Goal: Transaction & Acquisition: Purchase product/service

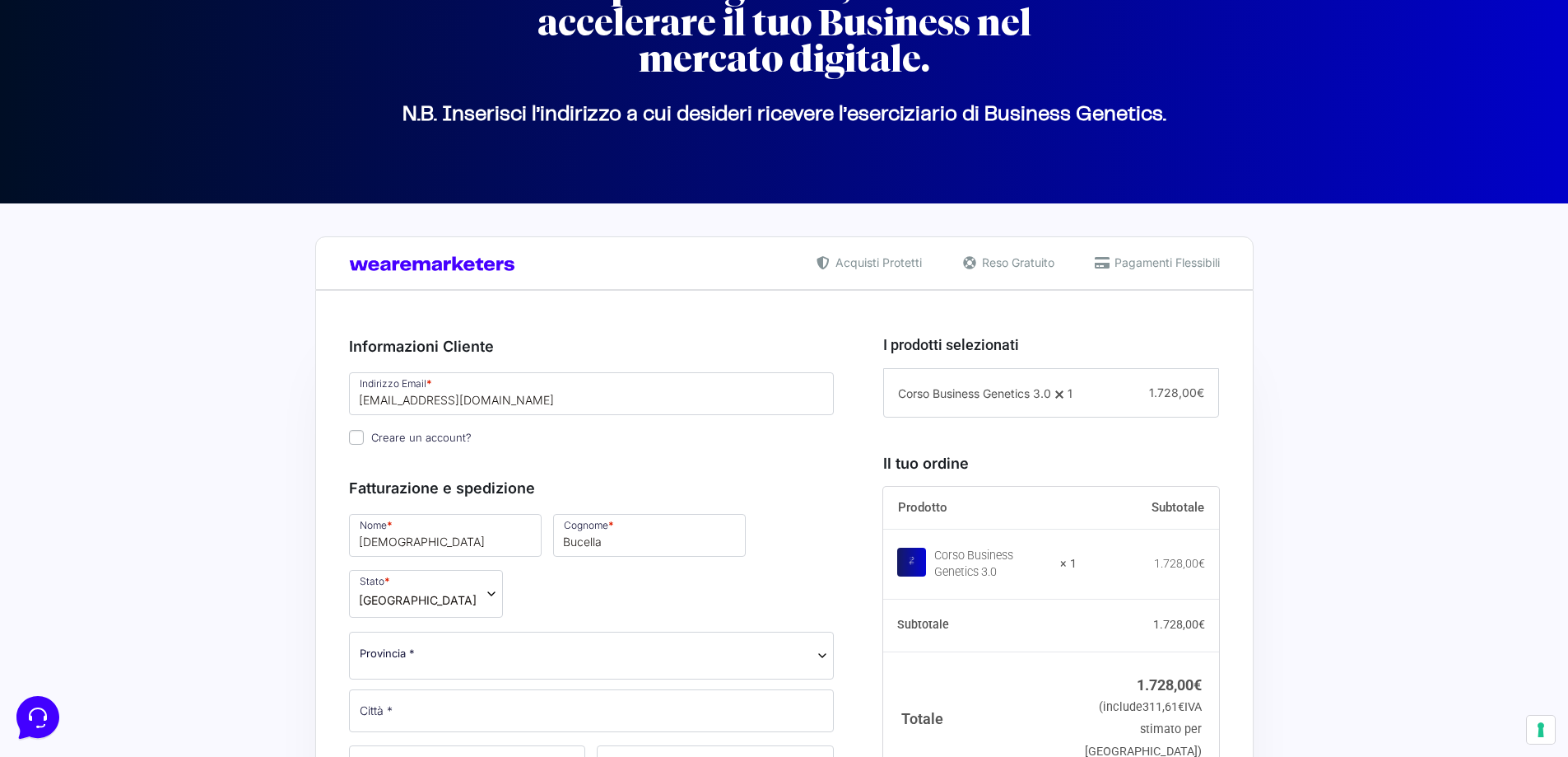
scroll to position [329, 0]
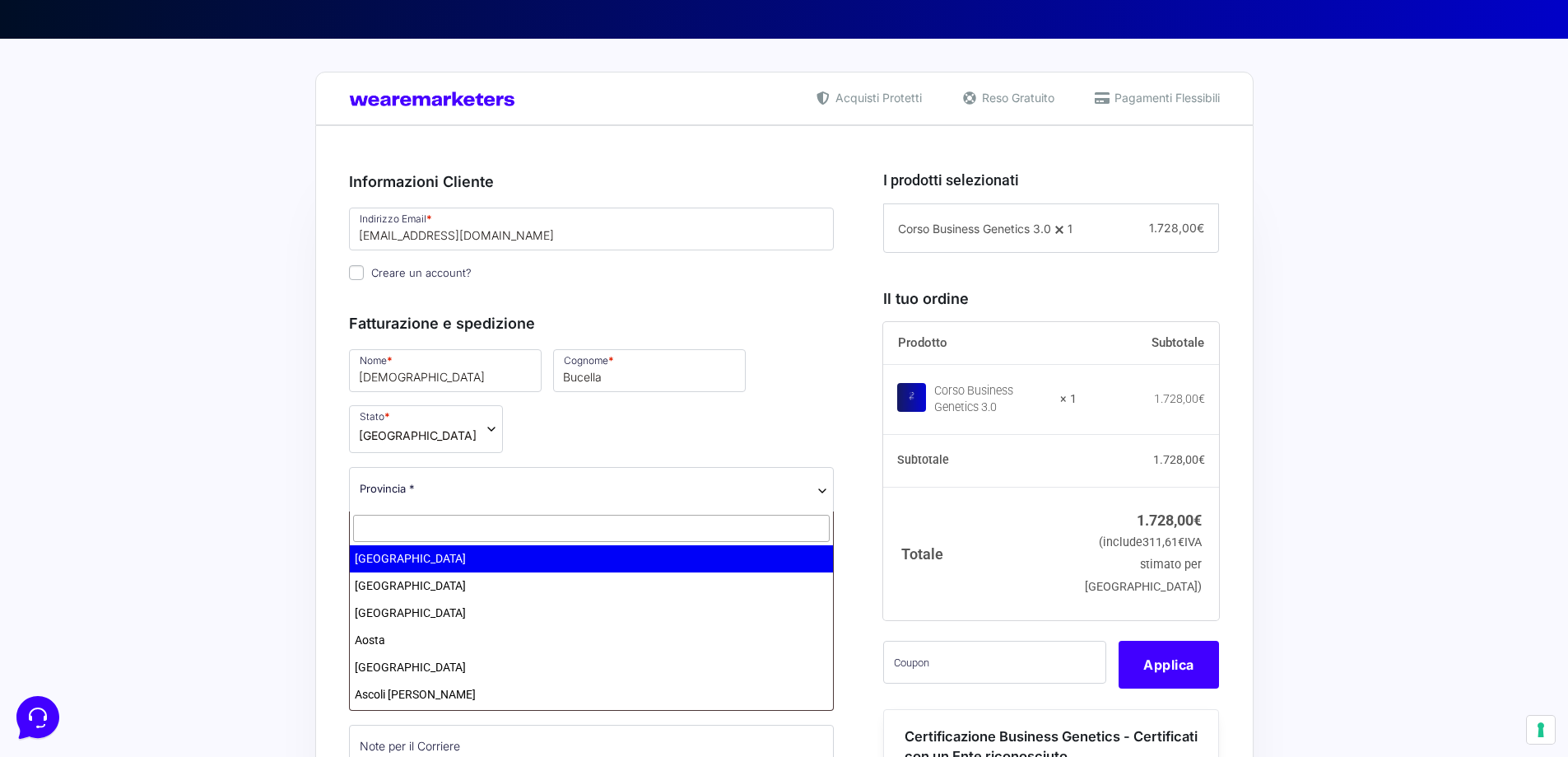
click at [677, 478] on span "Provincia *" at bounding box center [591, 491] width 486 height 48
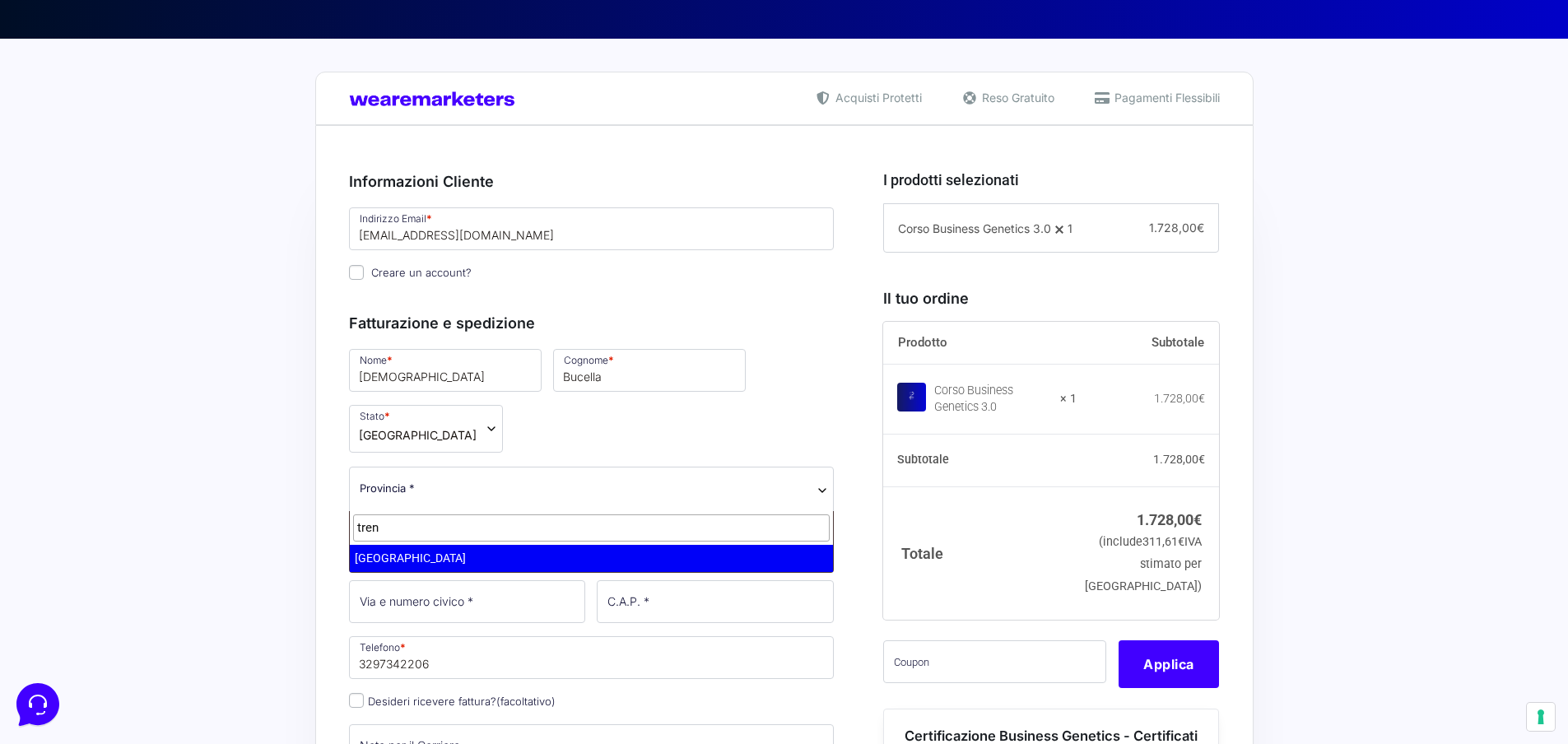
type input "tren"
select select "TN"
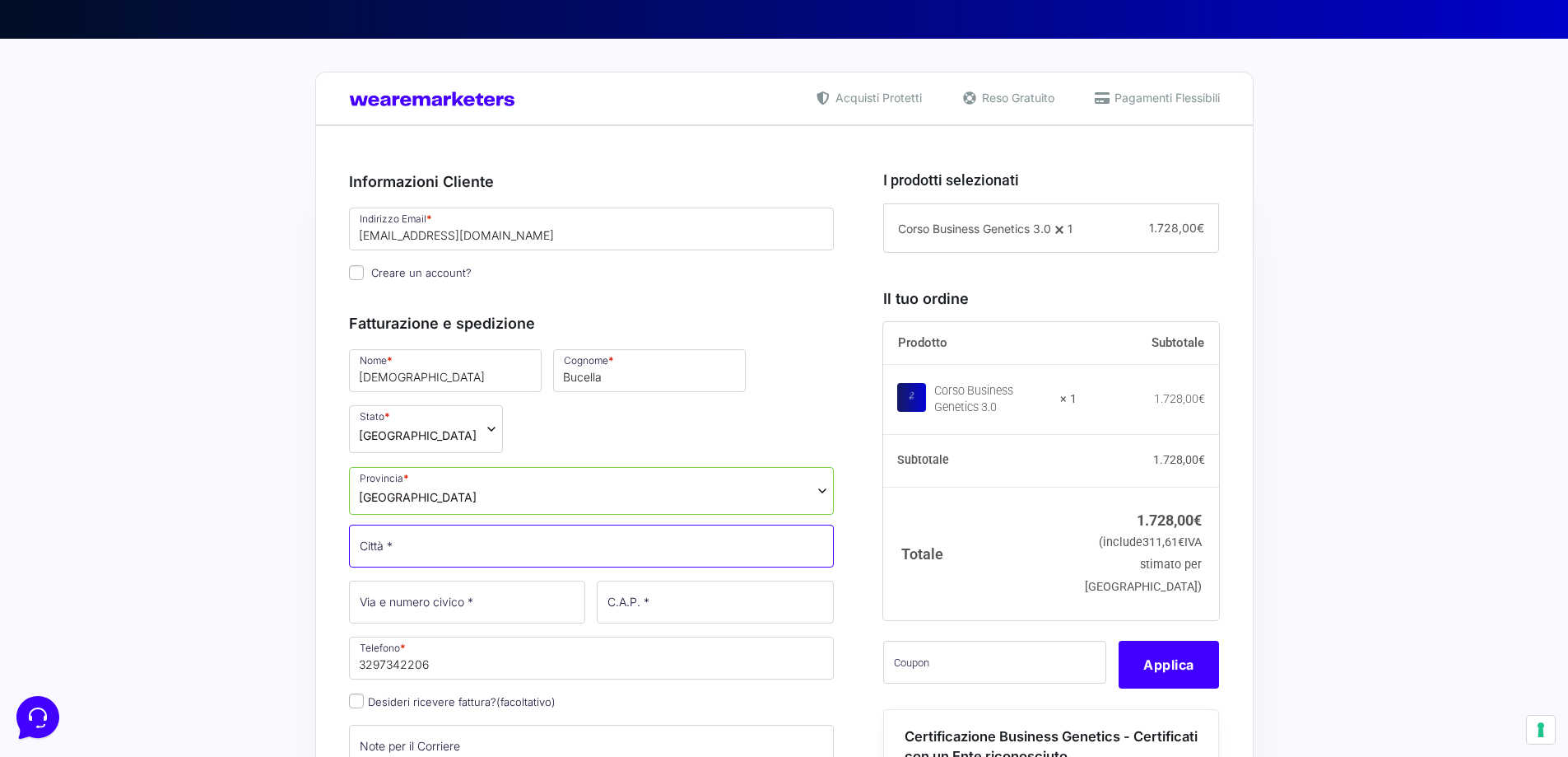
click at [505, 543] on input "Città *" at bounding box center [591, 546] width 486 height 43
type input "S. [PERSON_NAME]"
type input "[EMAIL_ADDRESS][DOMAIN_NAME]"
type input "1"
type input "38061"
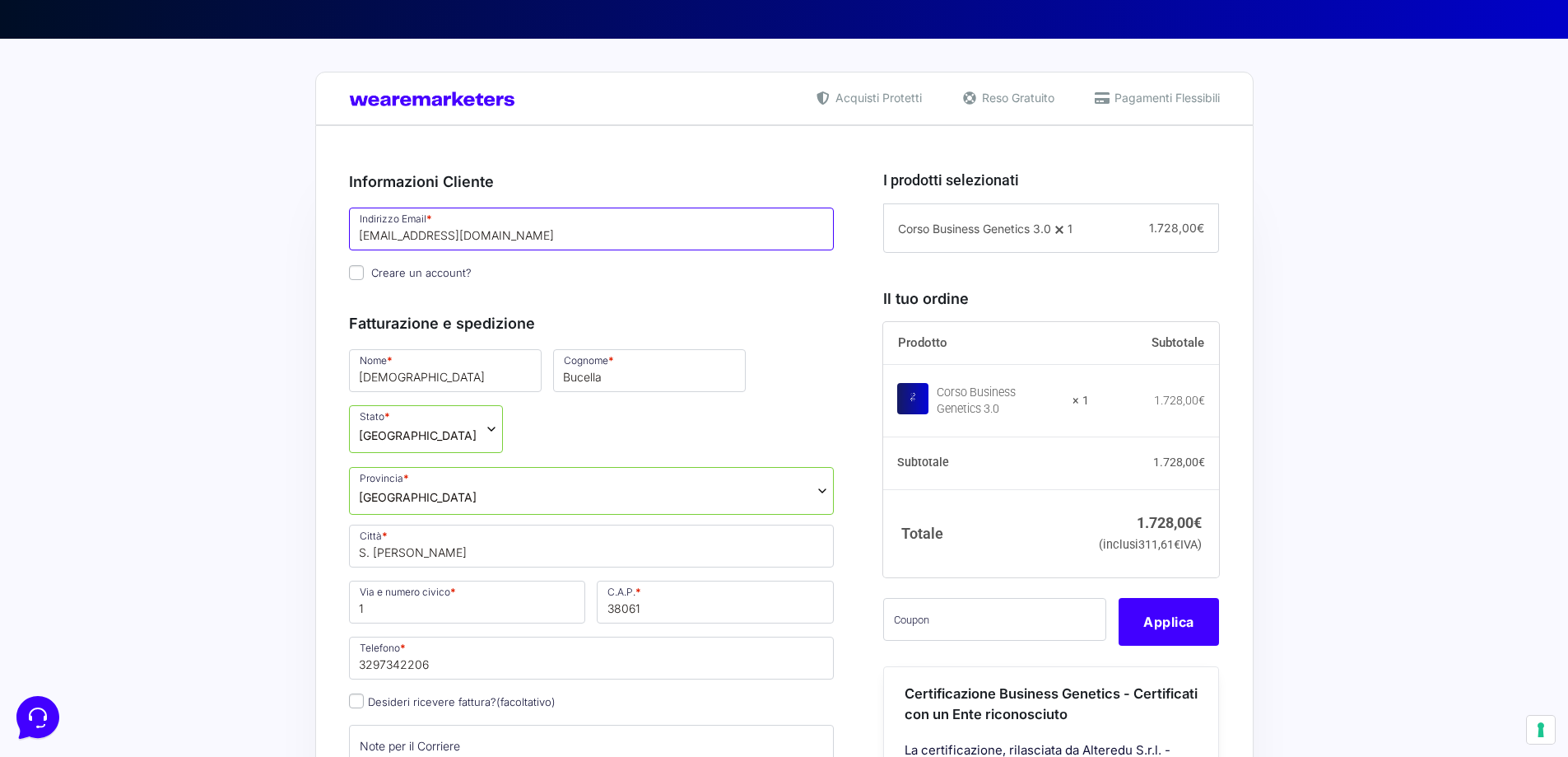
drag, startPoint x: 517, startPoint y: 232, endPoint x: 347, endPoint y: 223, distance: 170.2
click at [351, 237] on input "[EMAIL_ADDRESS][DOMAIN_NAME]" at bounding box center [591, 229] width 486 height 43
type input "[EMAIL_ADDRESS][DOMAIN_NAME]"
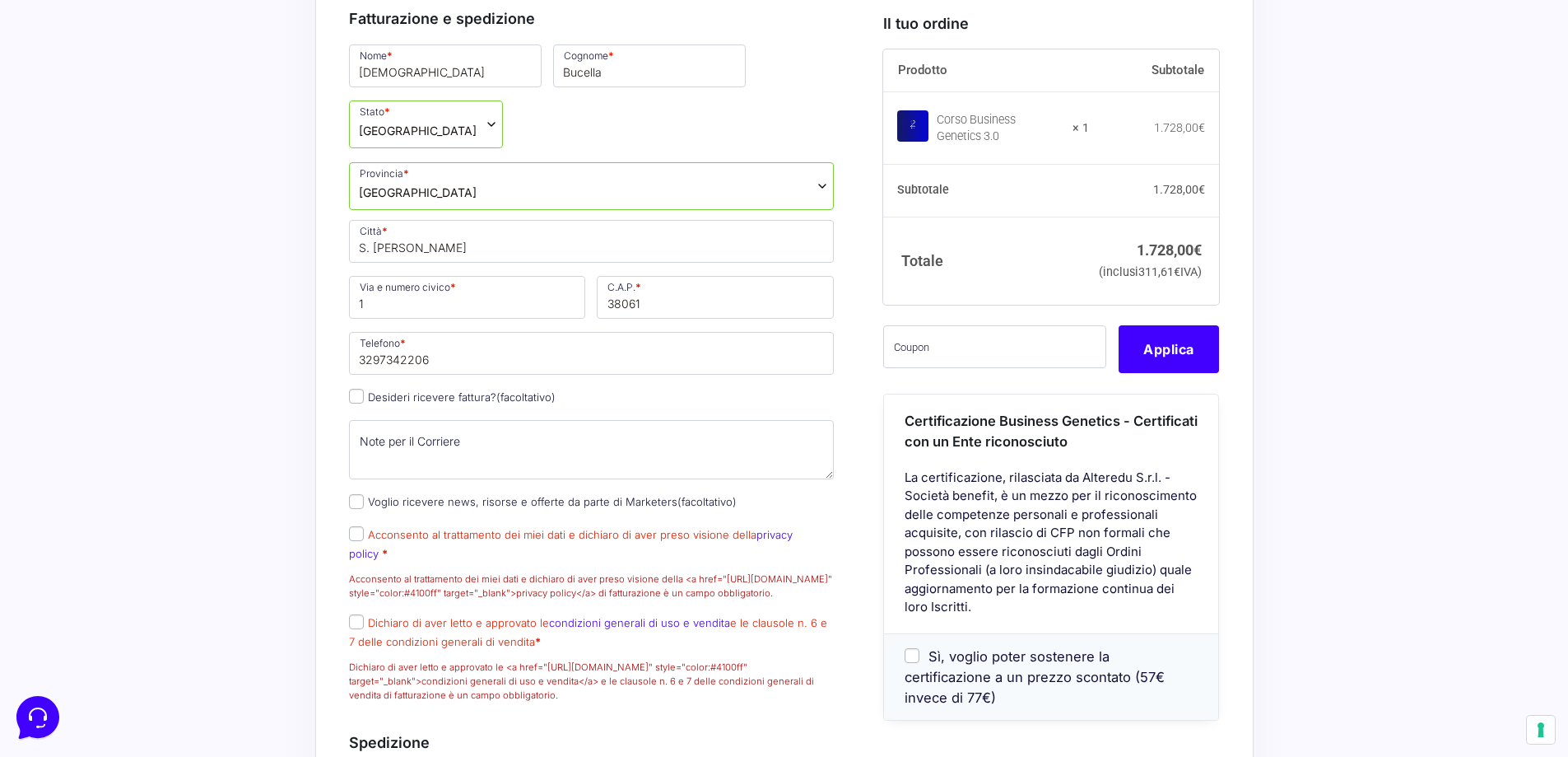
scroll to position [811, 0]
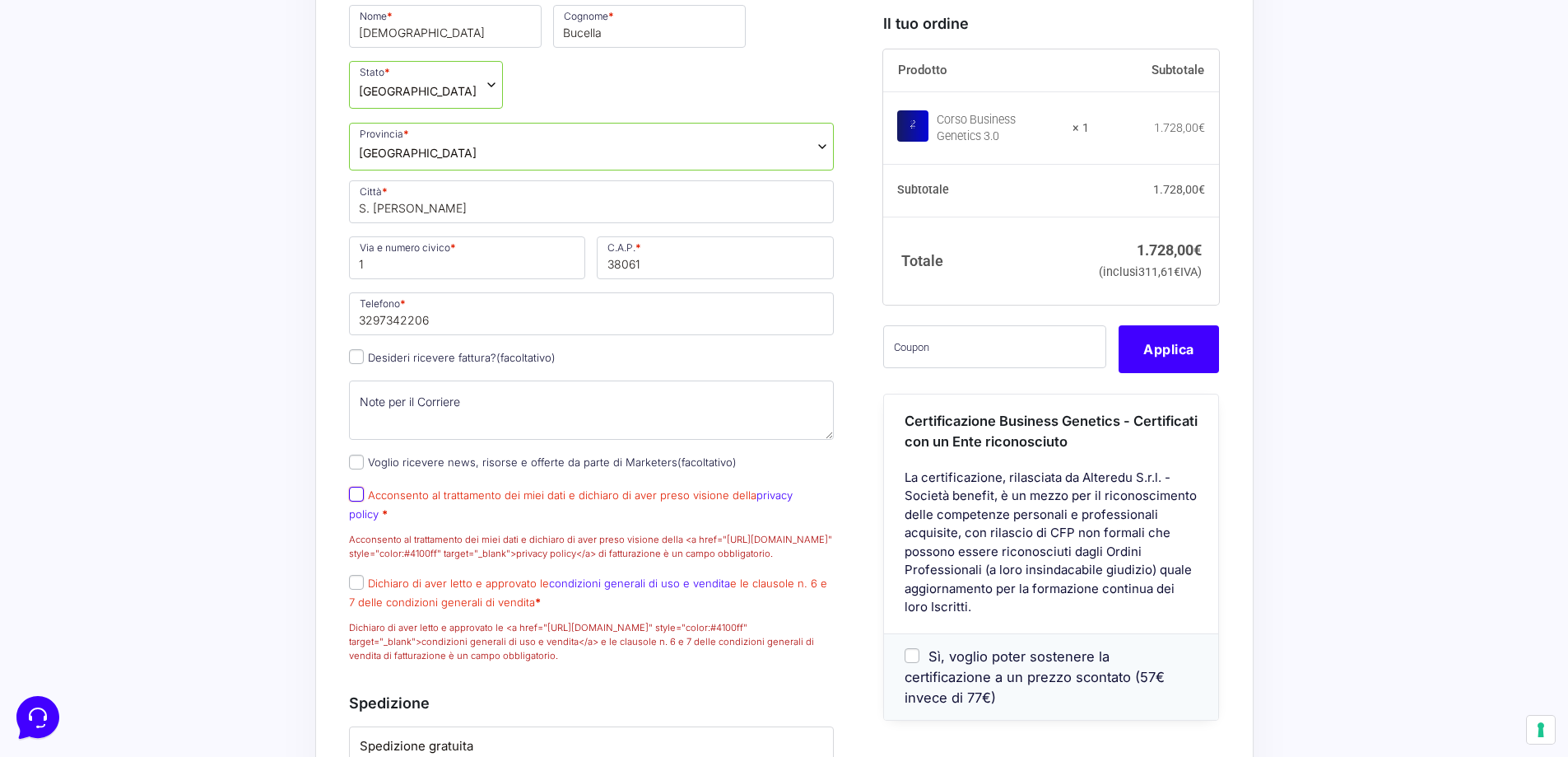
click at [350, 502] on input "Acconsento al trattamento dei miei dati e dichiaro di aver preso visione della …" at bounding box center [356, 494] width 15 height 15
checkbox input "true"
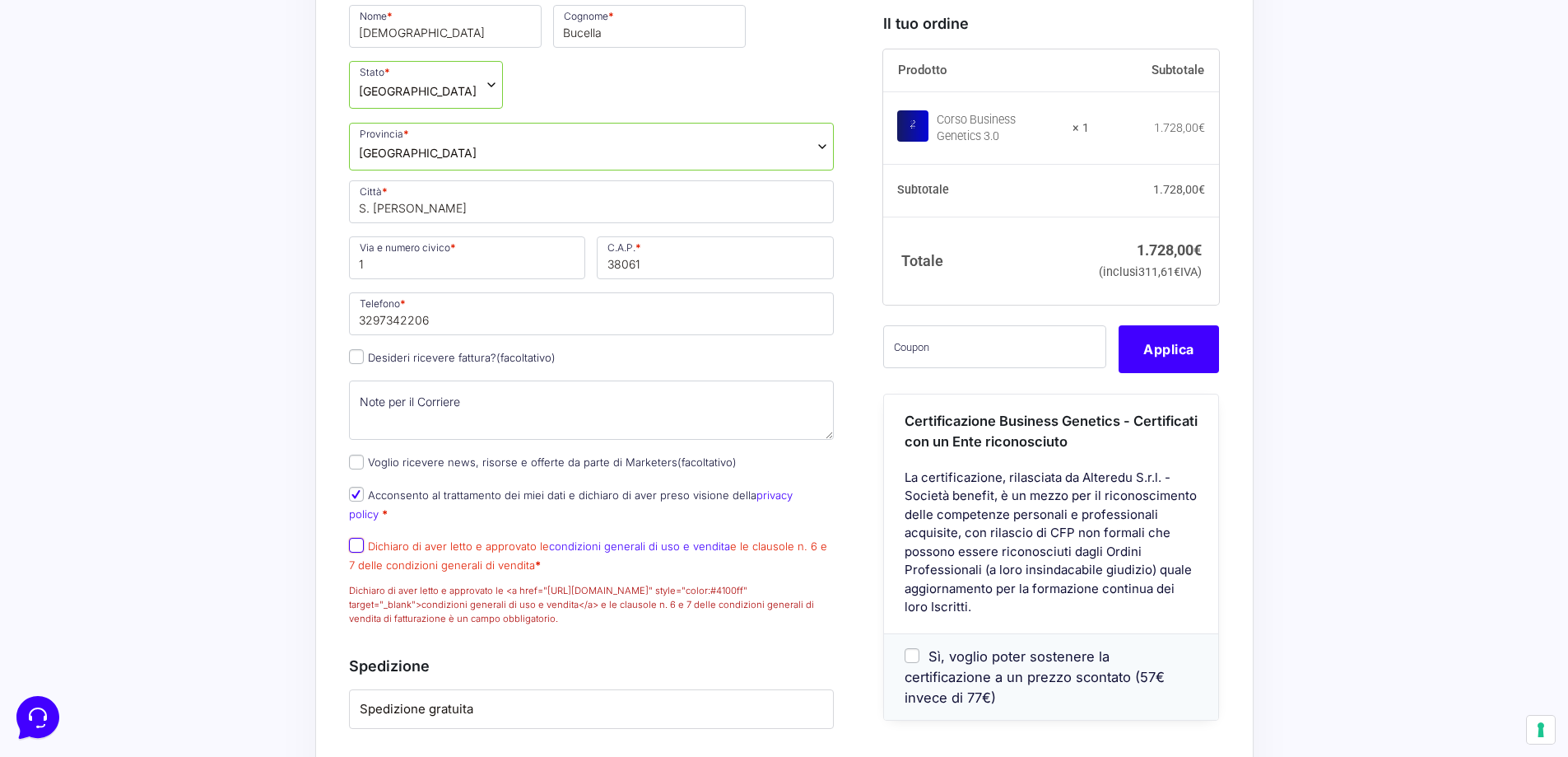
click at [357, 544] on input "Dichiaro di aver letto e approvato le condizioni generali di uso e vendita e le…" at bounding box center [356, 546] width 15 height 15
checkbox input "true"
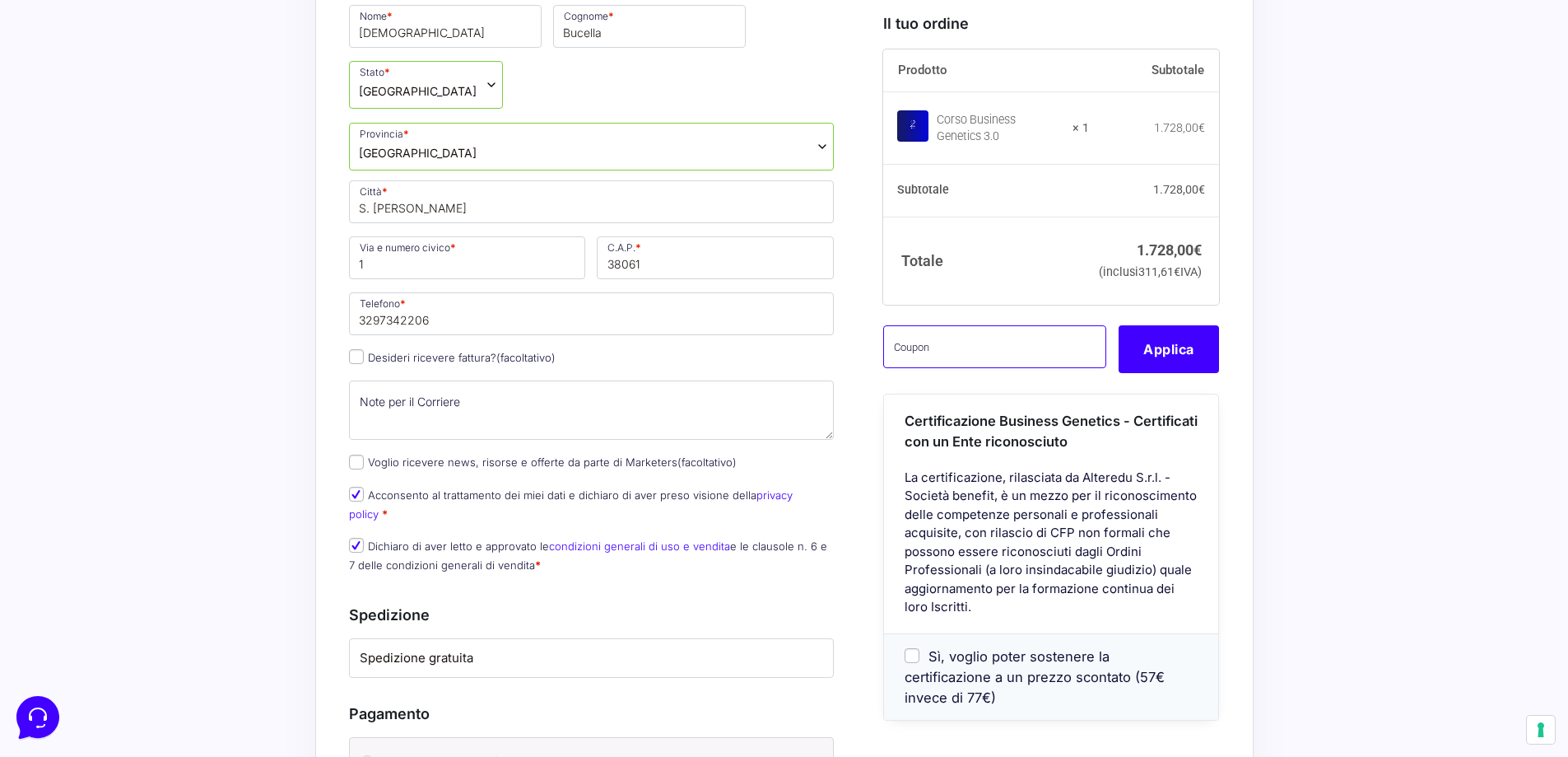
click at [964, 368] on input "text" at bounding box center [995, 346] width 223 height 43
paste input "BG3OFF400"
type input "BG3OFF400"
click at [1159, 373] on button "Applica" at bounding box center [1169, 349] width 100 height 48
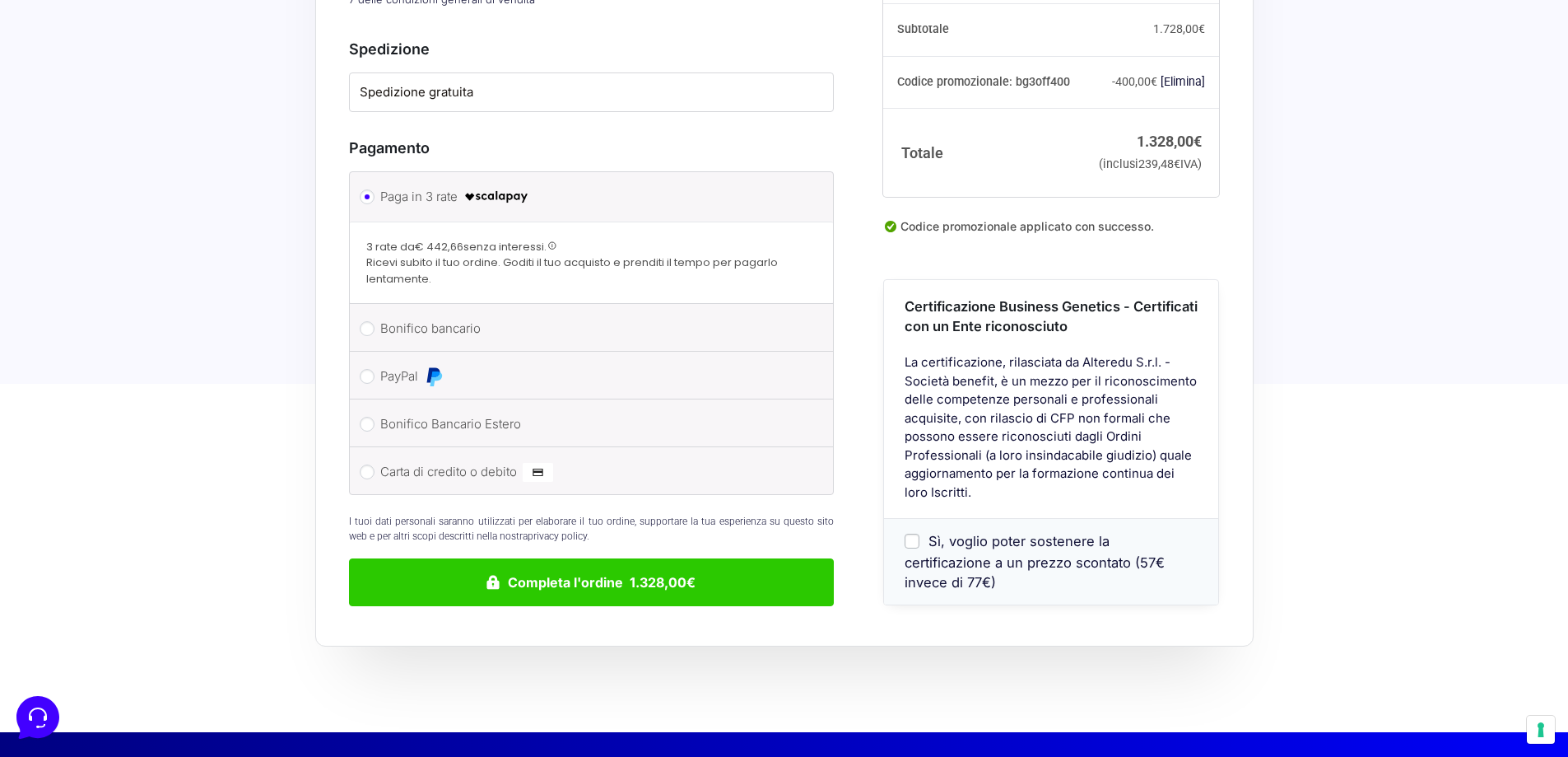
scroll to position [1388, 0]
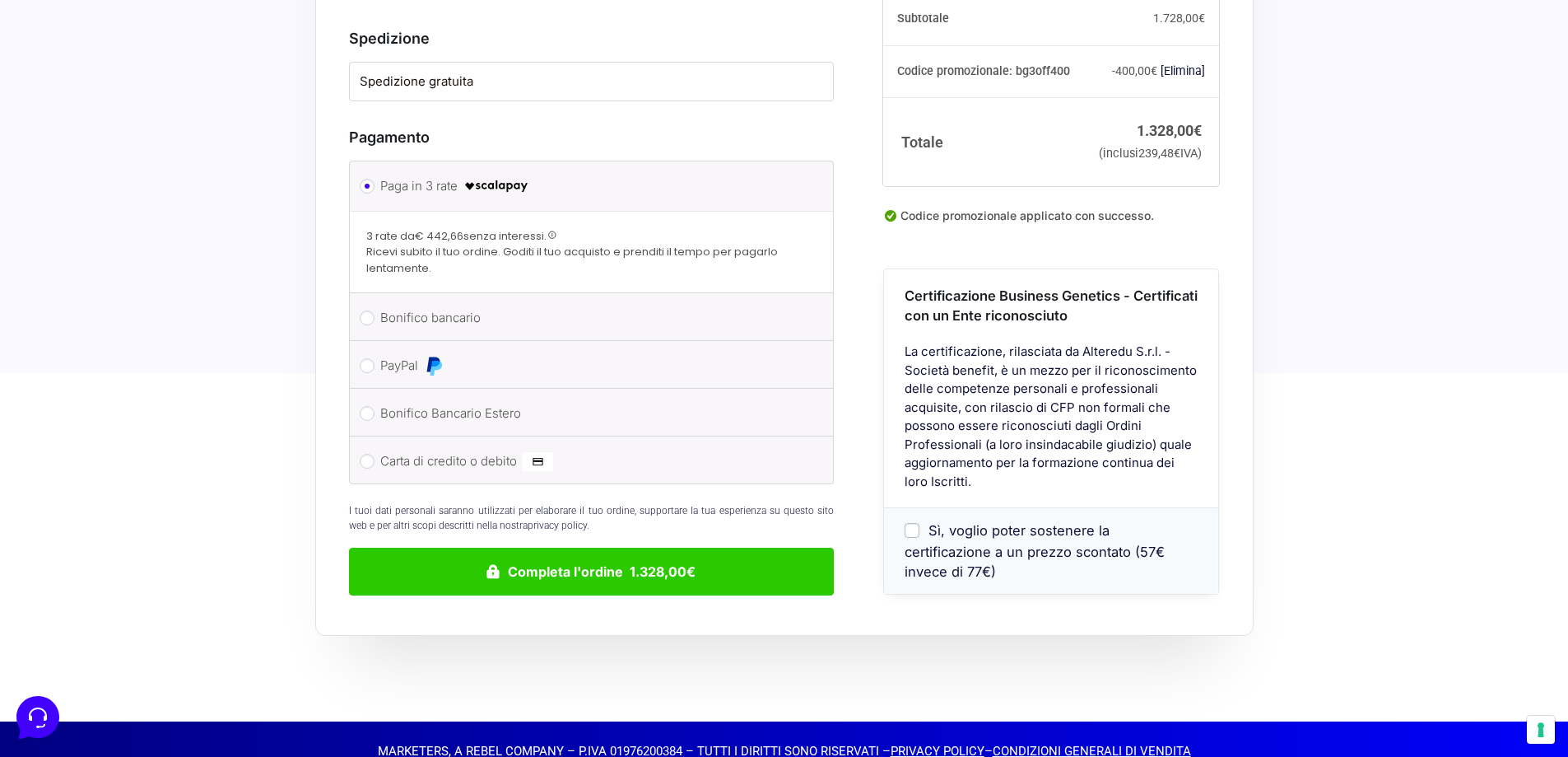
click at [458, 314] on label "Bonifico bancario" at bounding box center [589, 318] width 417 height 25
click at [375, 314] on input "Bonifico bancario" at bounding box center [367, 319] width 15 height 15
radio input "true"
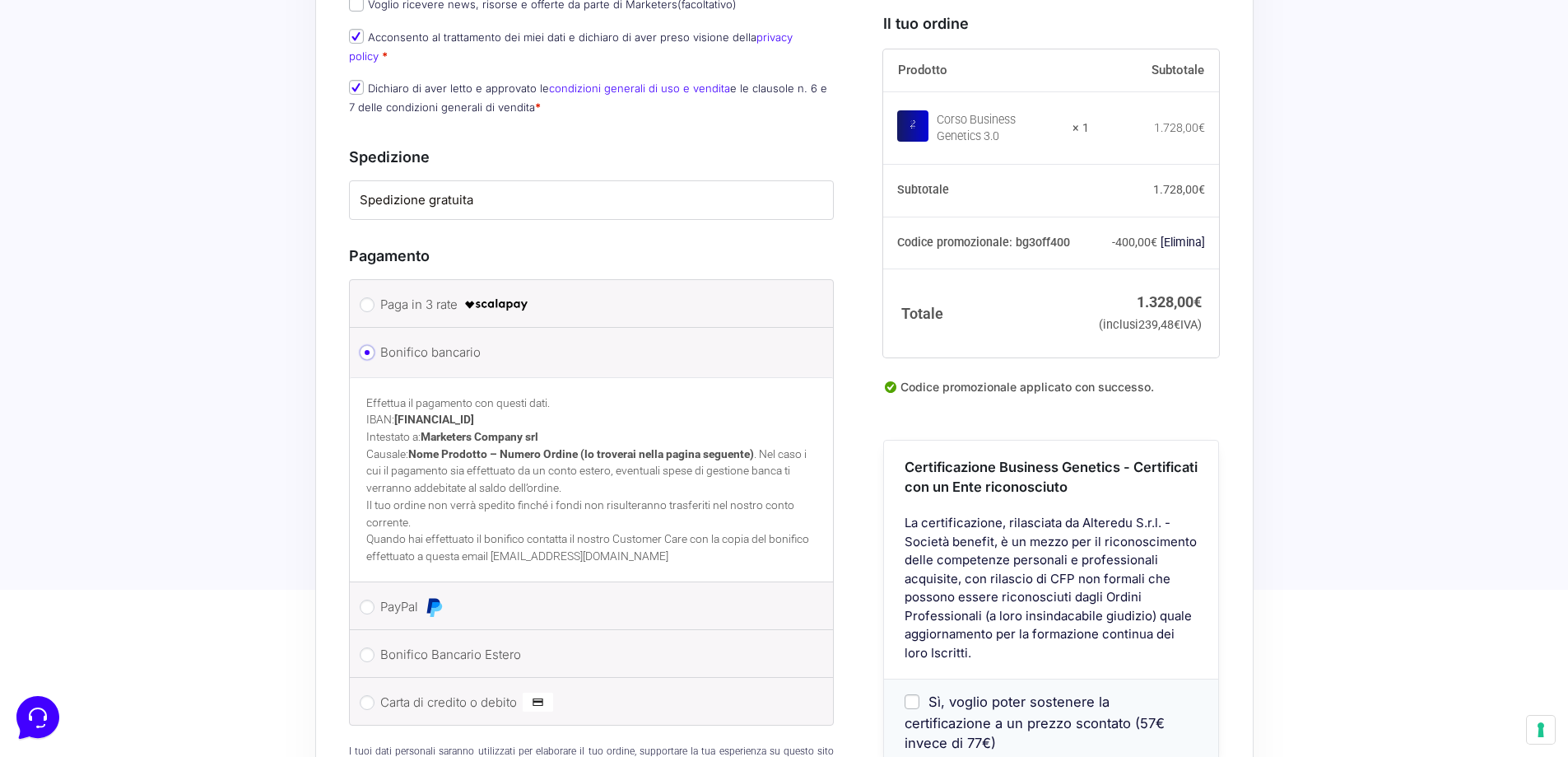
scroll to position [1539, 0]
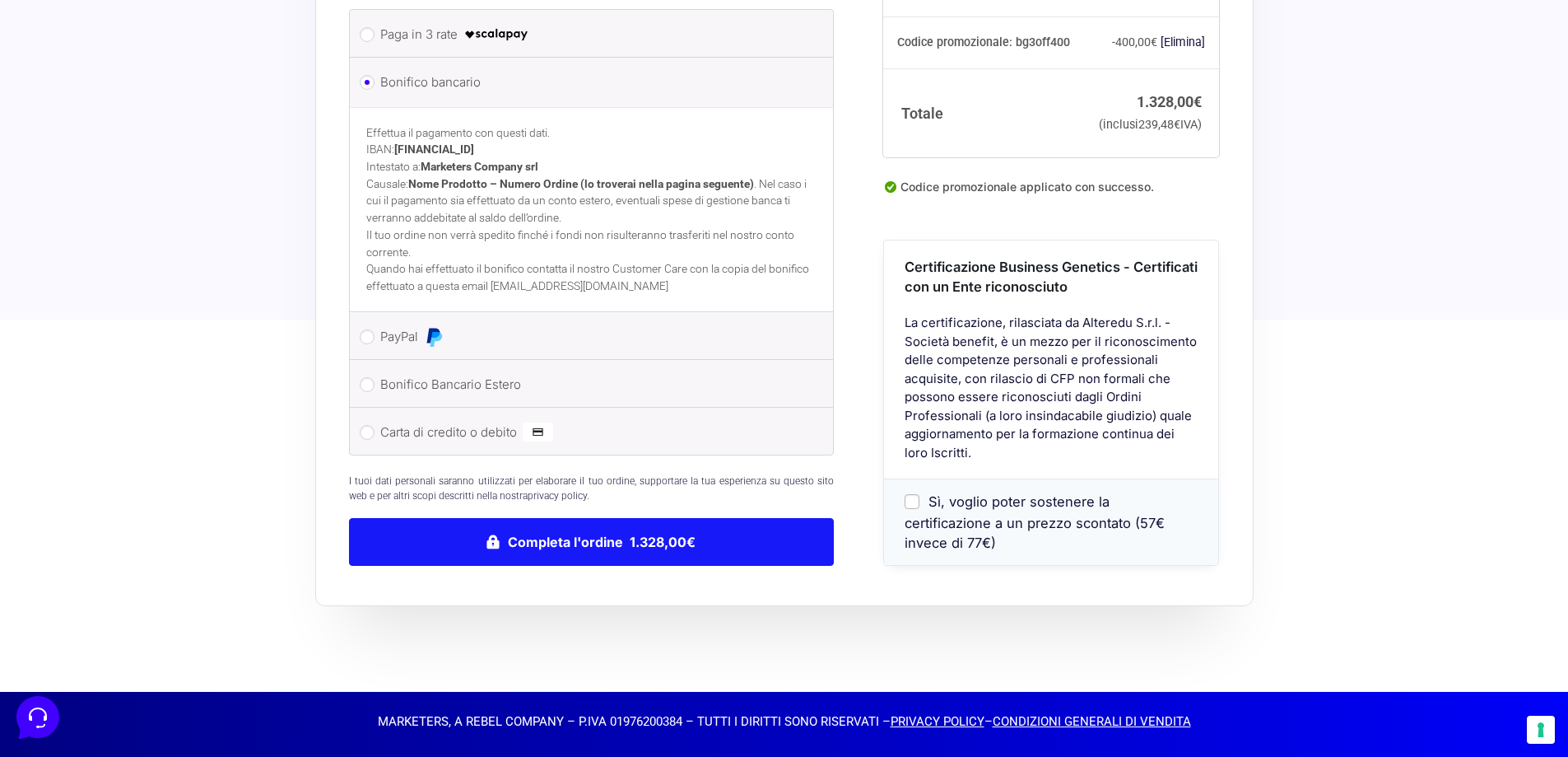
click at [673, 534] on button "Completa l'ordine 1.328,00€" at bounding box center [591, 542] width 486 height 48
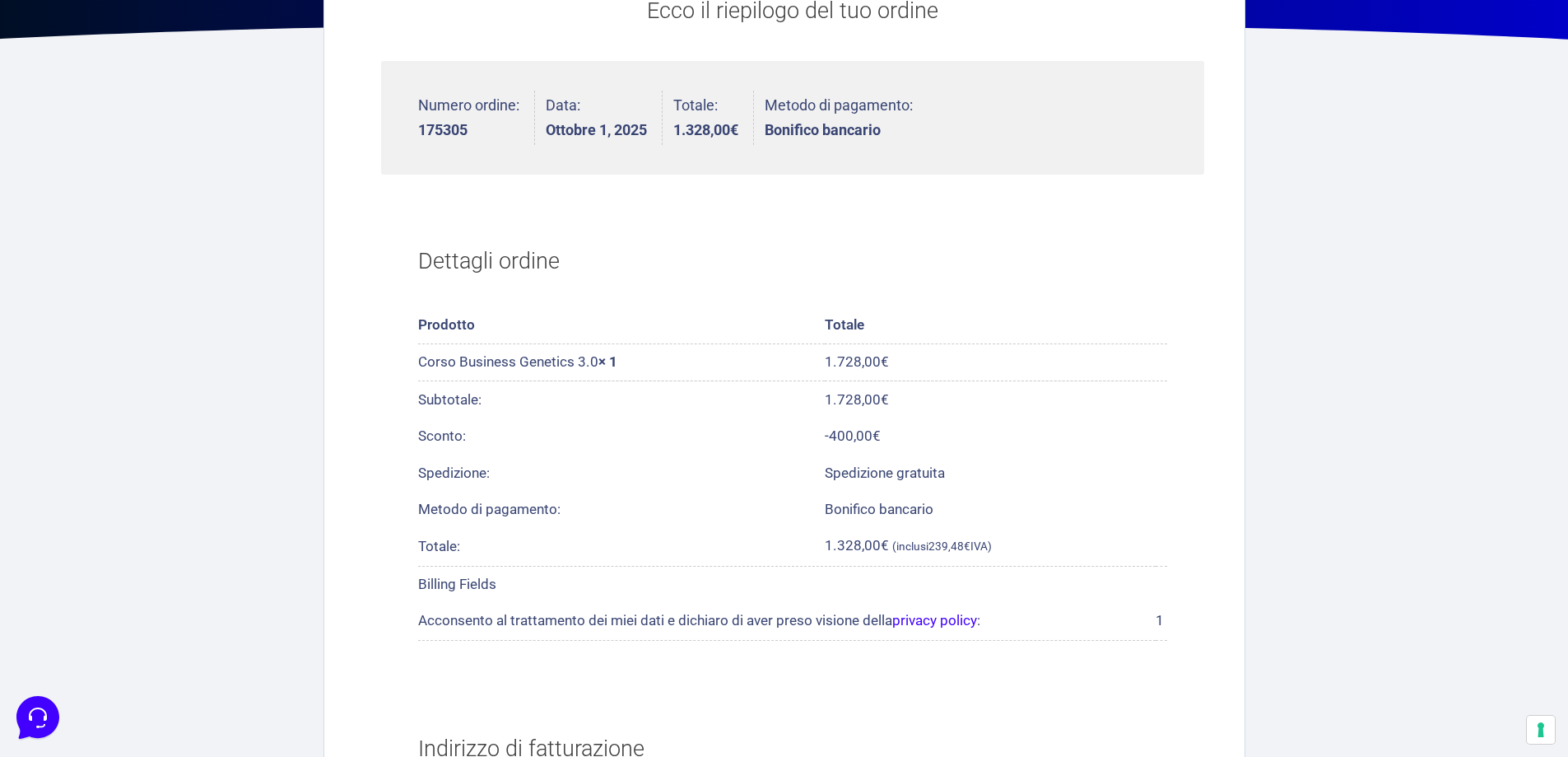
scroll to position [494, 0]
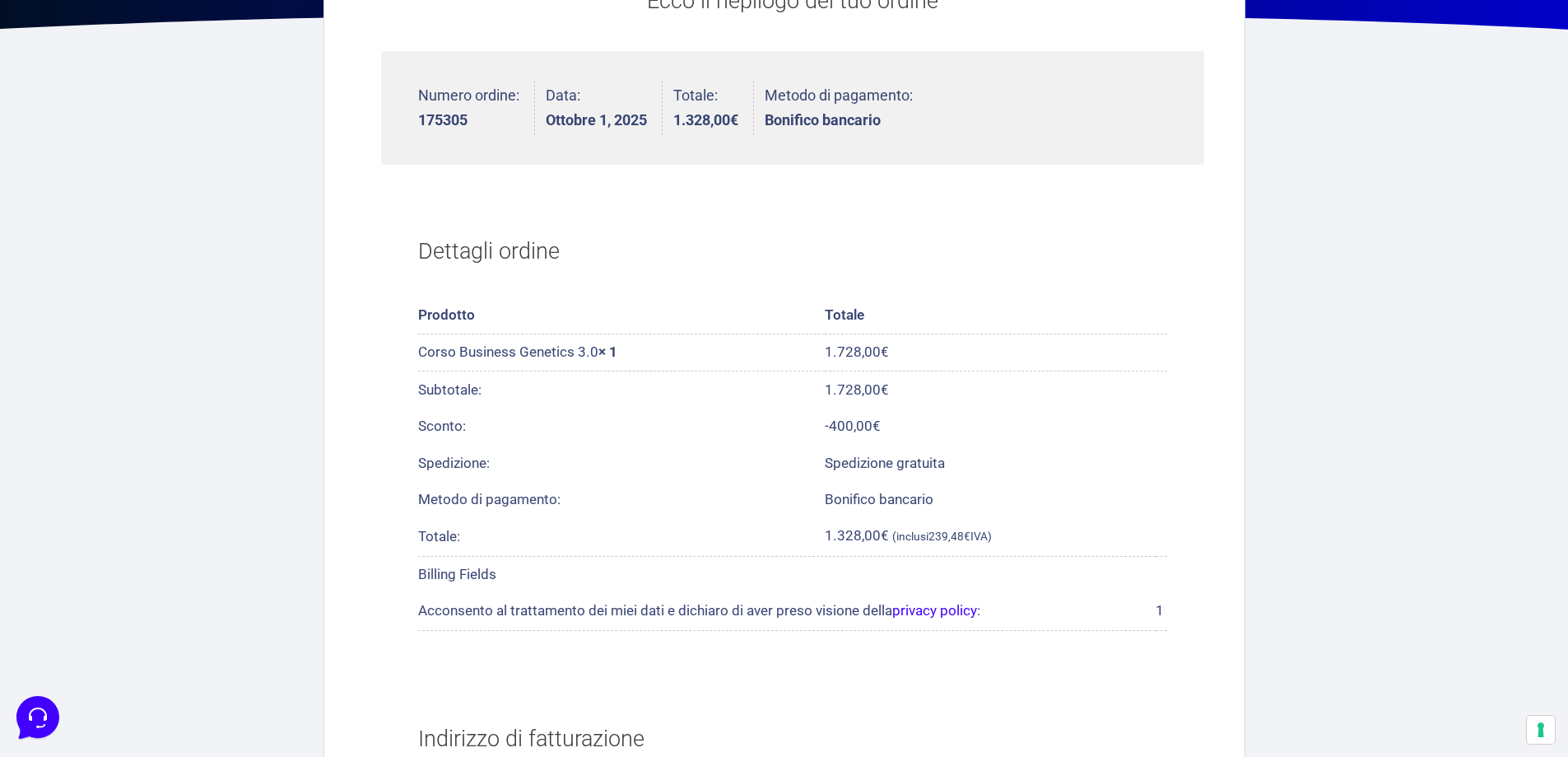
click at [448, 129] on li "Numero ordine: 175305" at bounding box center [476, 108] width 117 height 55
click at [448, 116] on strong "175305" at bounding box center [469, 121] width 101 height 15
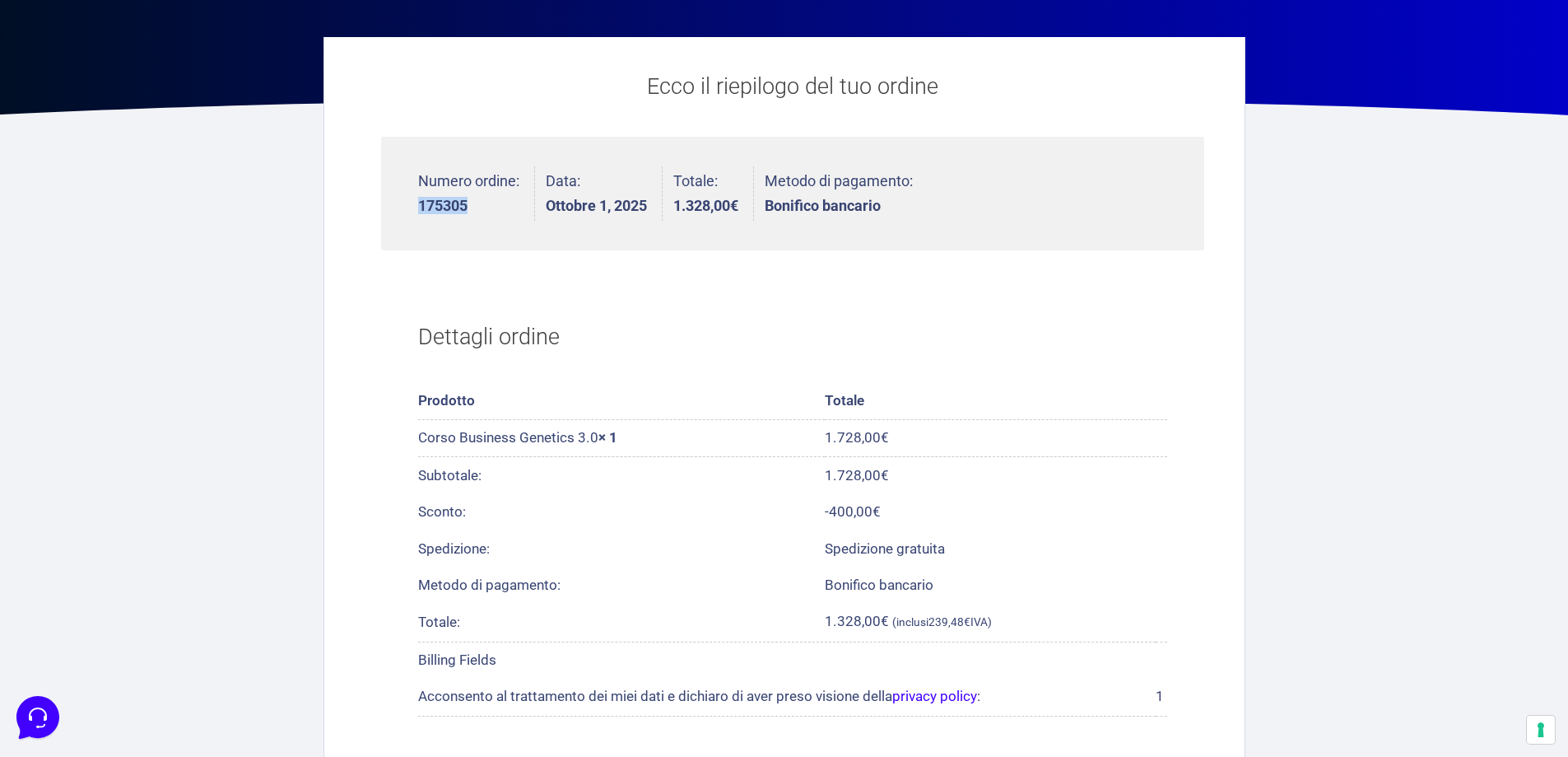
scroll to position [407, 0]
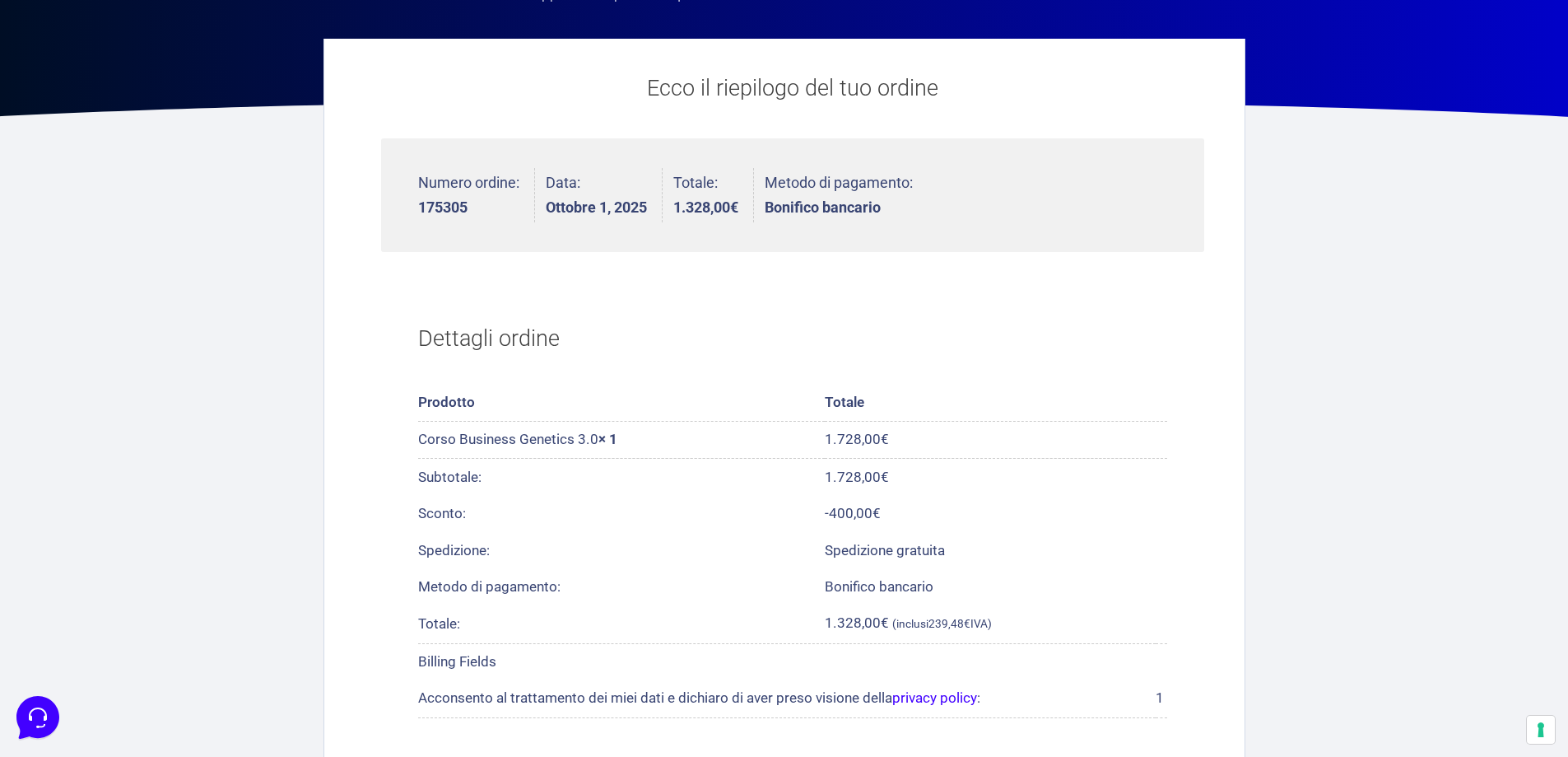
click at [483, 286] on section "Dettagli ordine Prodotto Totale Corso Business Genetics 3.0 × 1 1.728,00 € Subt…" at bounding box center [792, 510] width 823 height 458
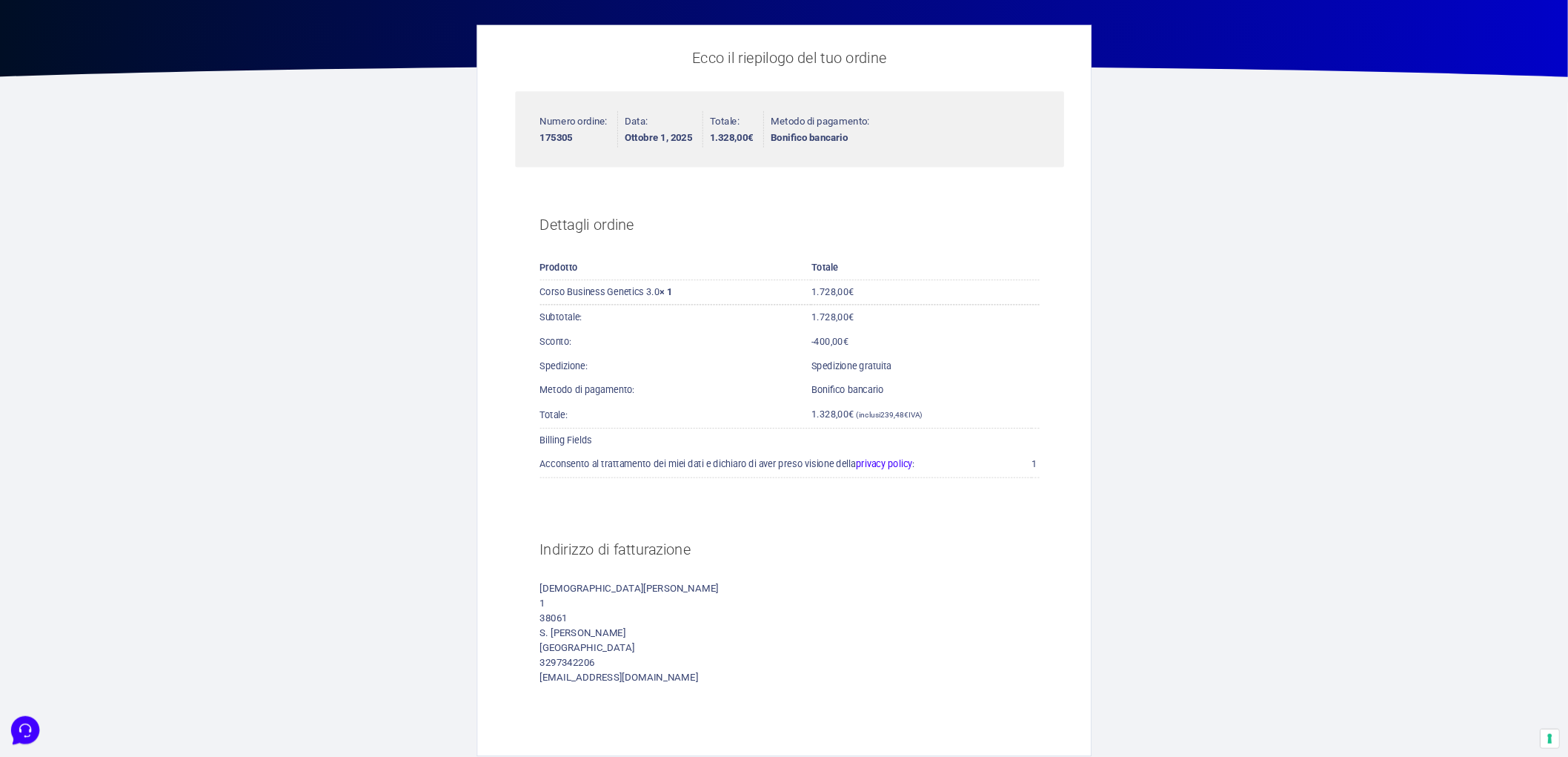
scroll to position [134, 0]
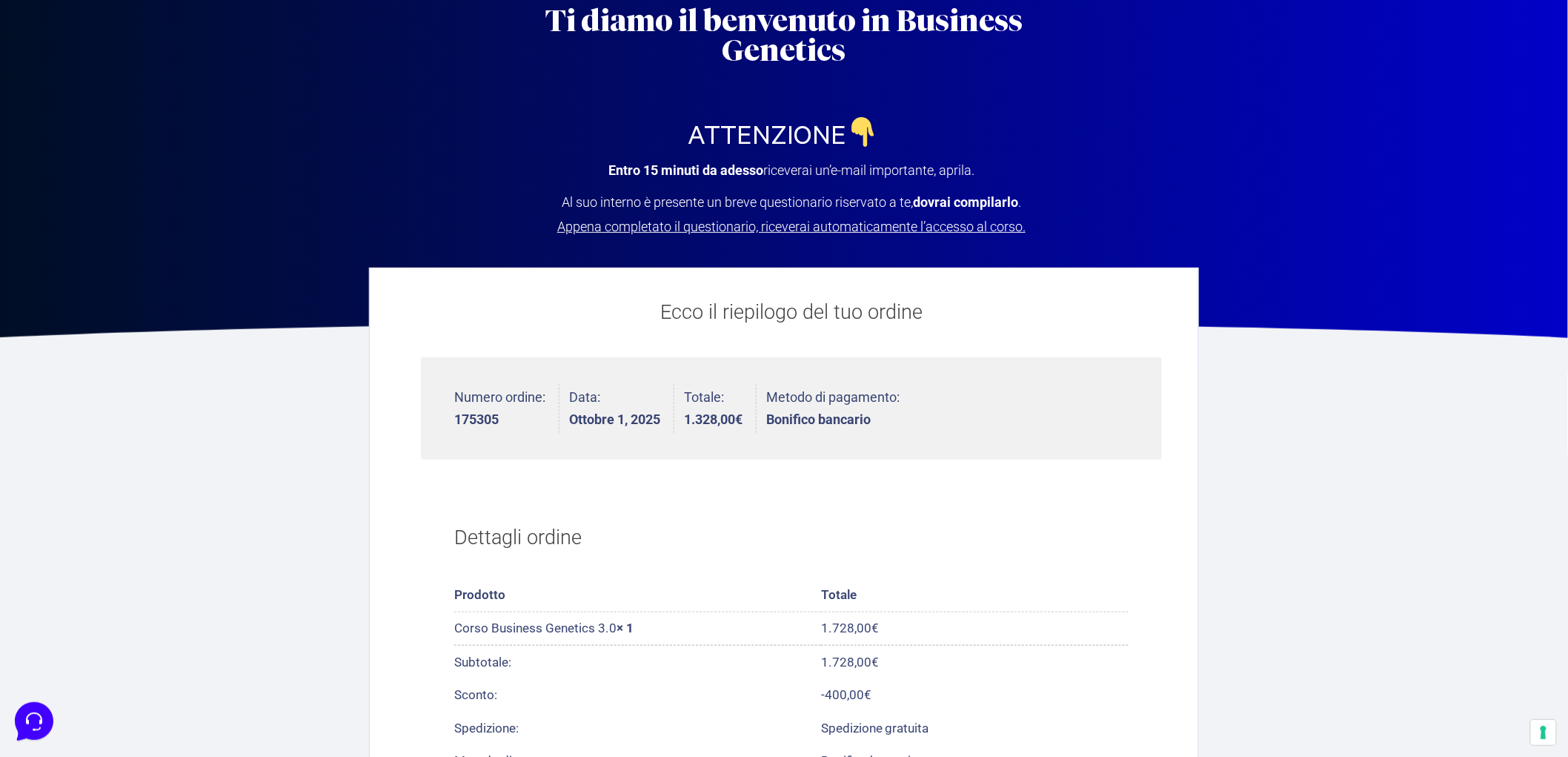
click at [746, 223] on span "Appena completato il questionario, riceverai automaticamente l’accesso al corso." at bounding box center [791, 226] width 468 height 15
click at [857, 223] on span "Appena completato il questionario, riceverai automaticamente l’accesso al corso." at bounding box center [791, 226] width 468 height 15
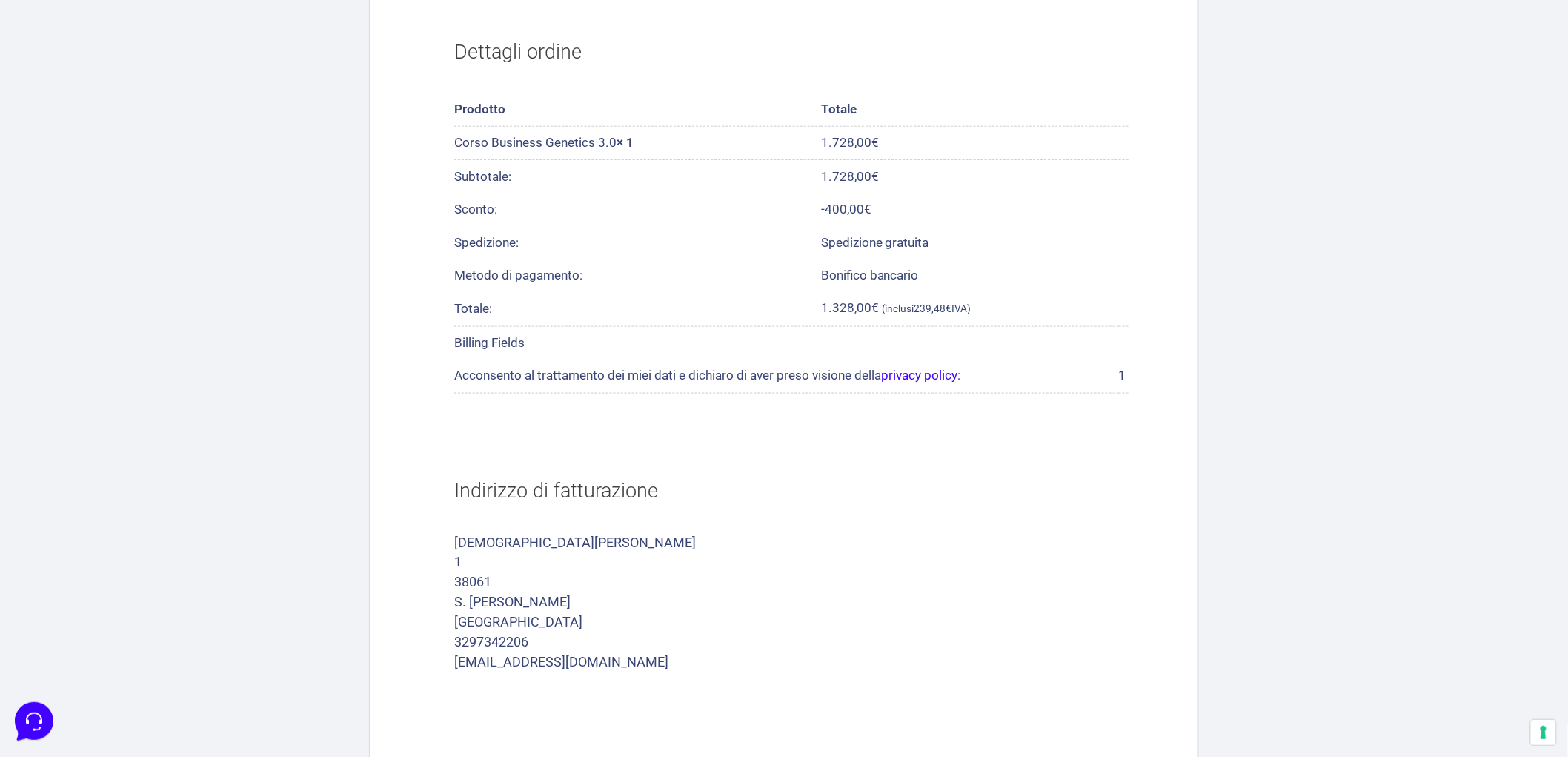
scroll to position [658, 0]
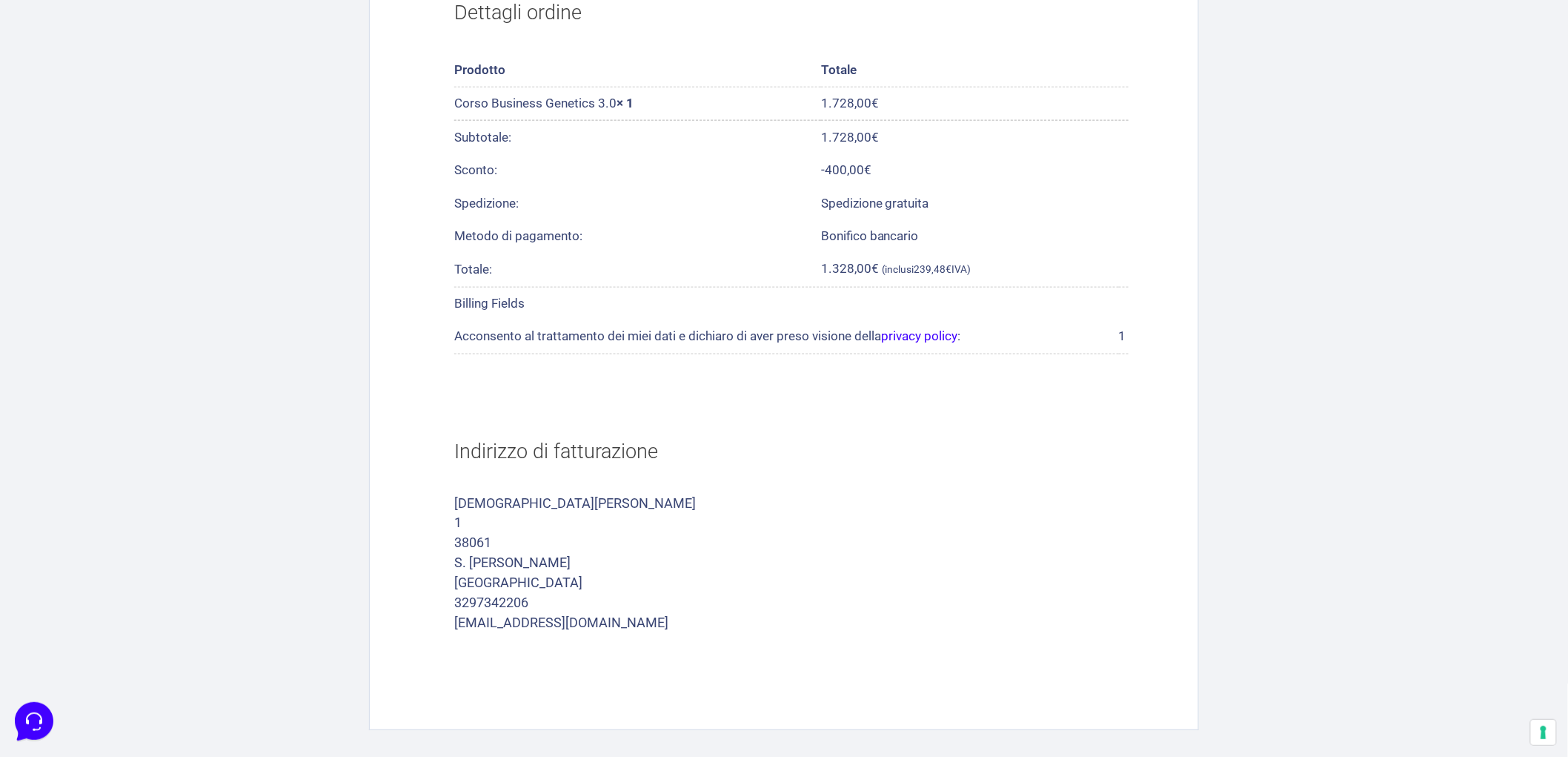
click at [1066, 101] on td "1.728,00 €" at bounding box center [974, 104] width 308 height 33
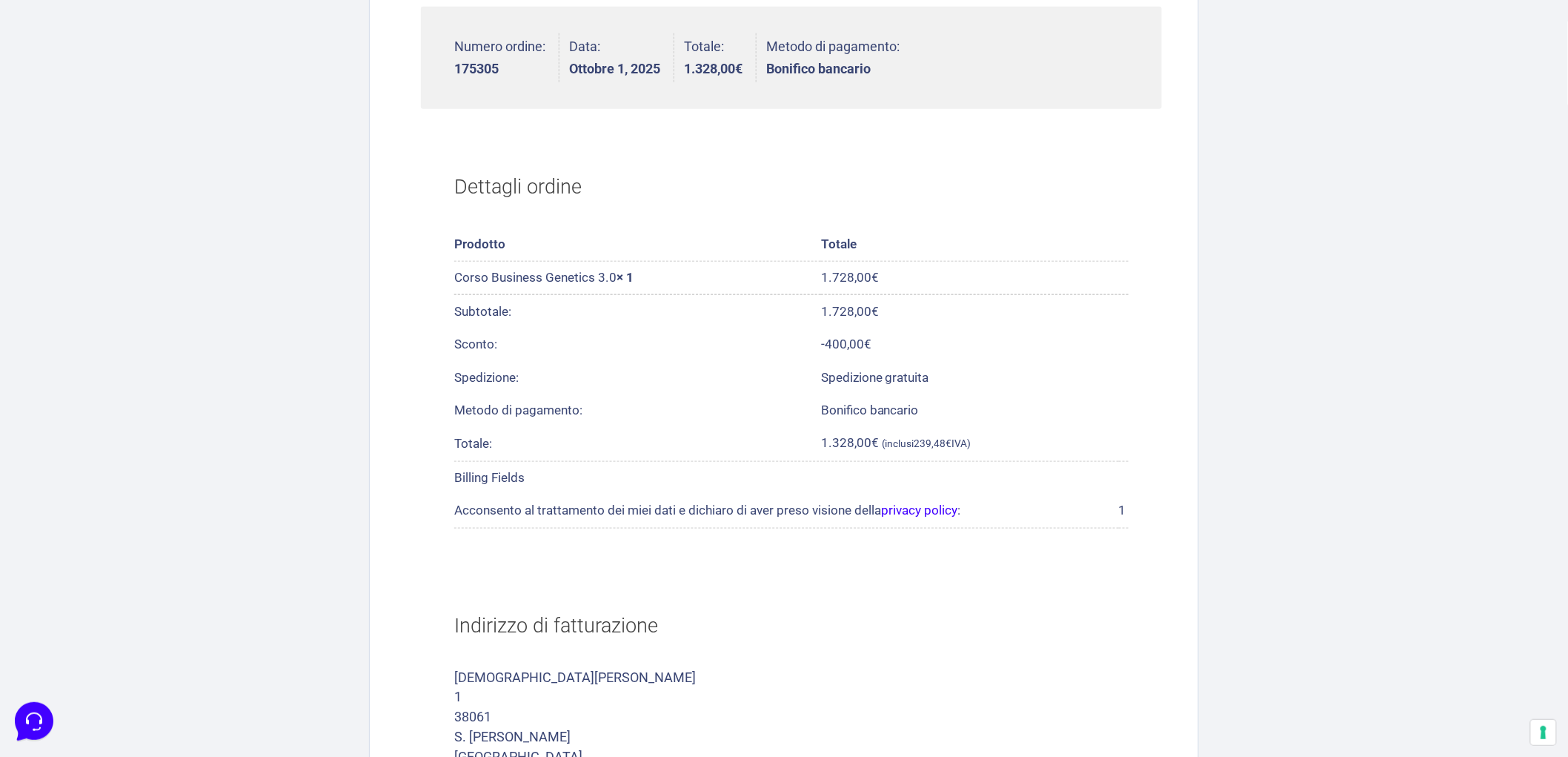
scroll to position [488, 0]
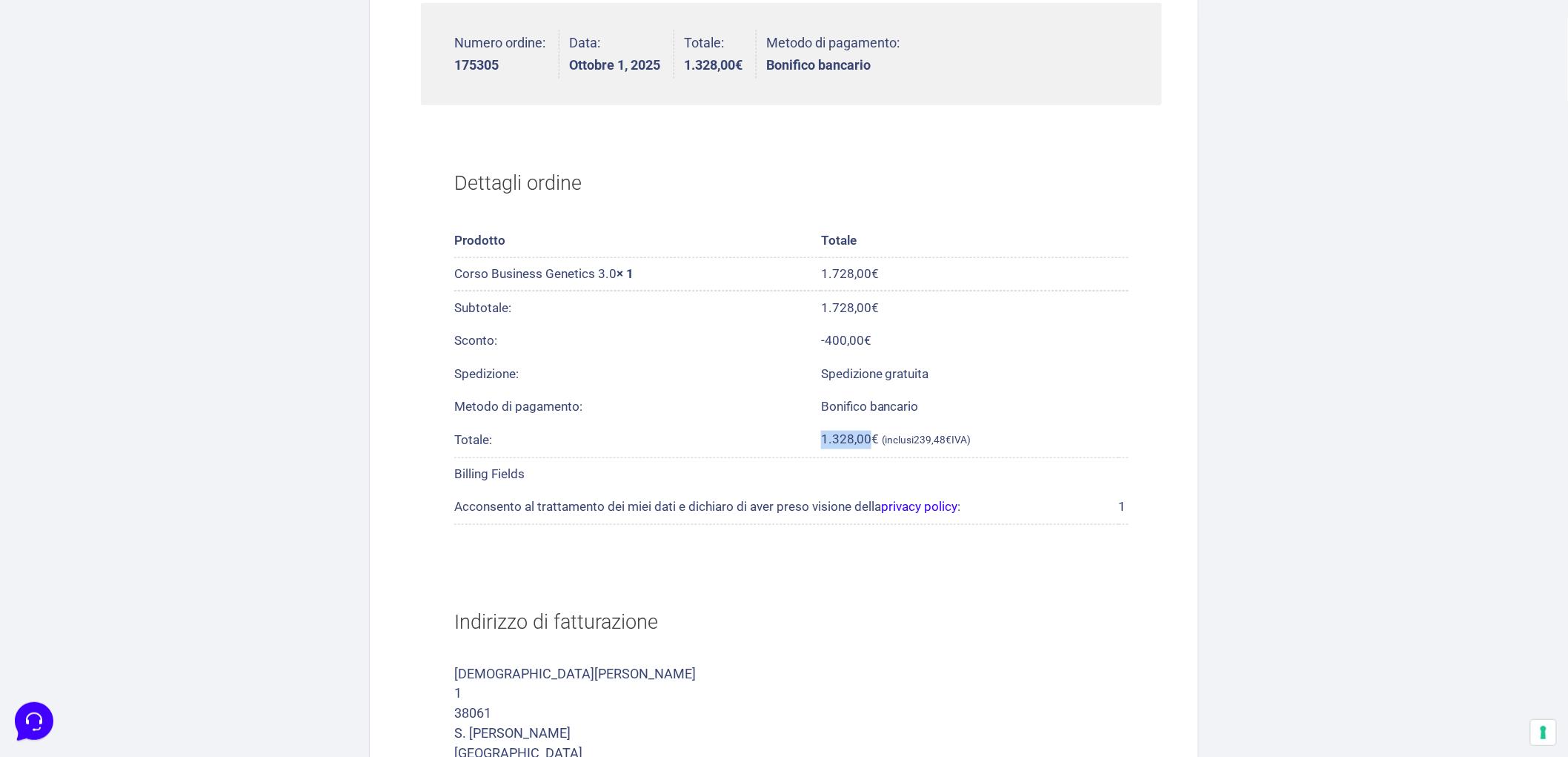
drag, startPoint x: 817, startPoint y: 436, endPoint x: 873, endPoint y: 425, distance: 57.1
click at [873, 425] on tr "Totale: 1.328,00 € (inclusi 239,48 € IVA)" at bounding box center [791, 440] width 674 height 33
copy tr "1.328,00"
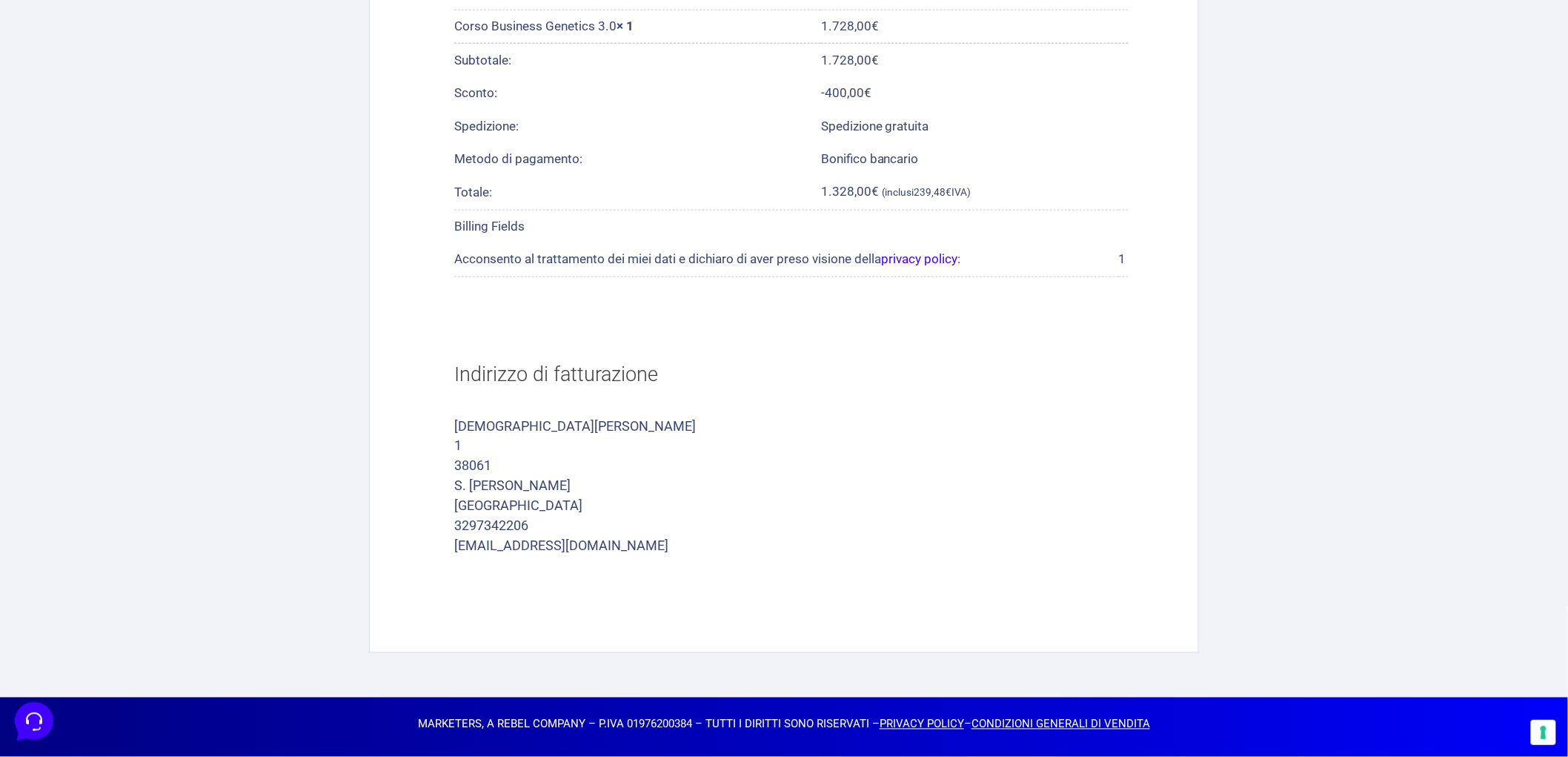
click at [934, 385] on h2 "Indirizzo di fatturazione" at bounding box center [791, 375] width 674 height 62
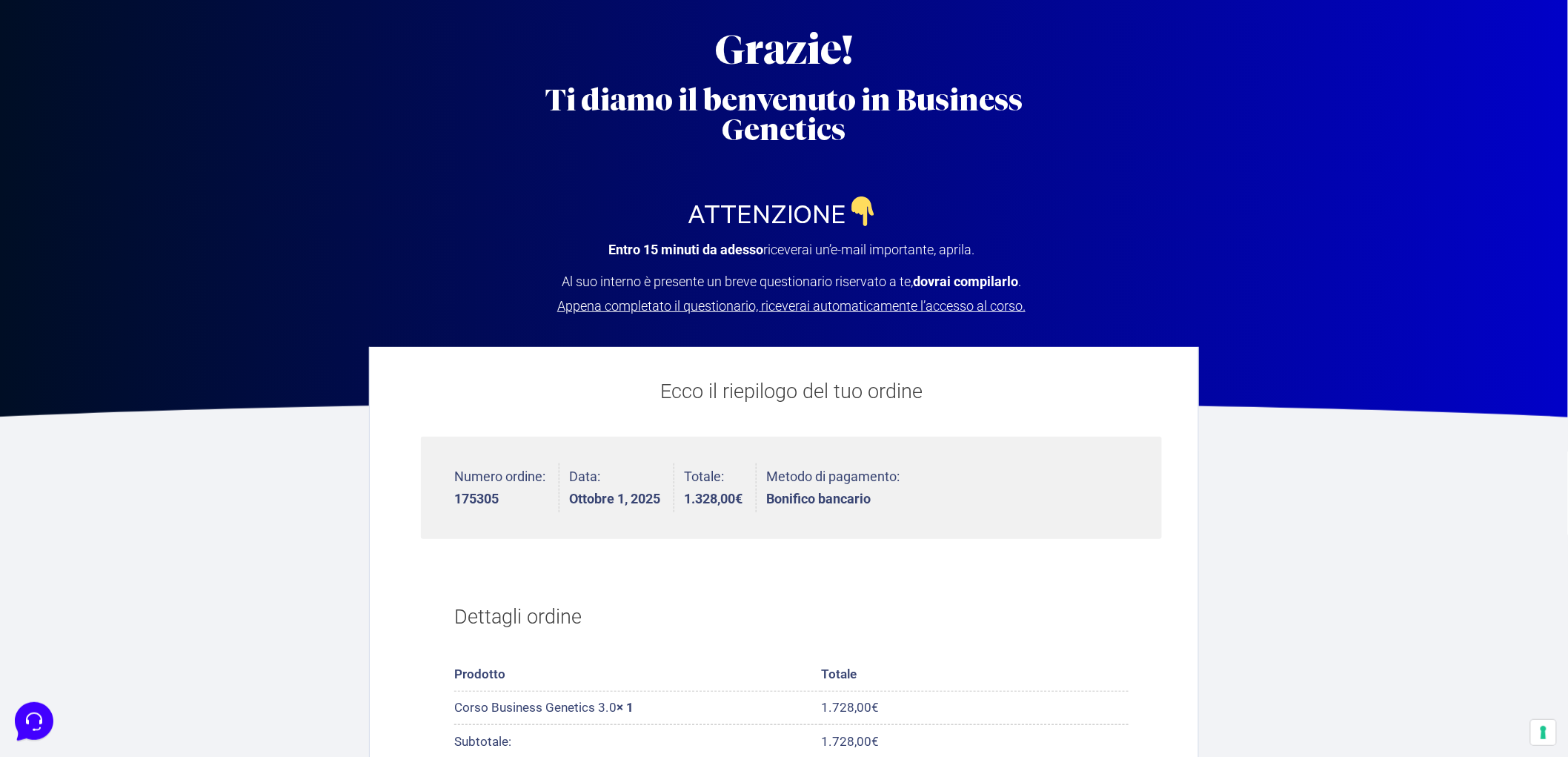
scroll to position [0, 0]
